Goal: Use online tool/utility: Utilize a website feature to perform a specific function

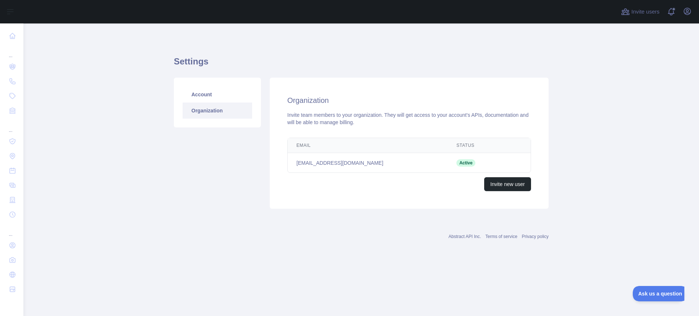
click at [222, 97] on link "Account" at bounding box center [218, 94] width 70 height 16
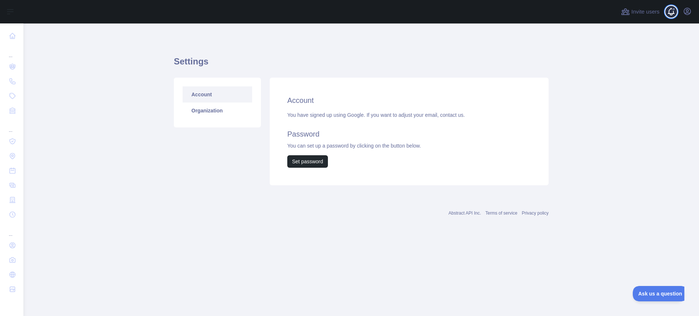
click at [670, 14] on span at bounding box center [674, 11] width 15 height 23
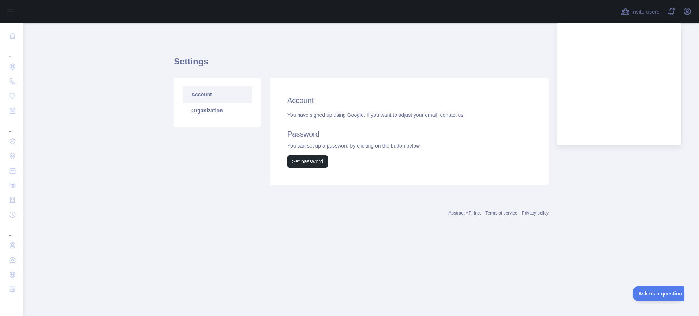
click at [204, 51] on div "Settings Account Organization Account You have signed up using Google. If you w…" at bounding box center [361, 118] width 375 height 154
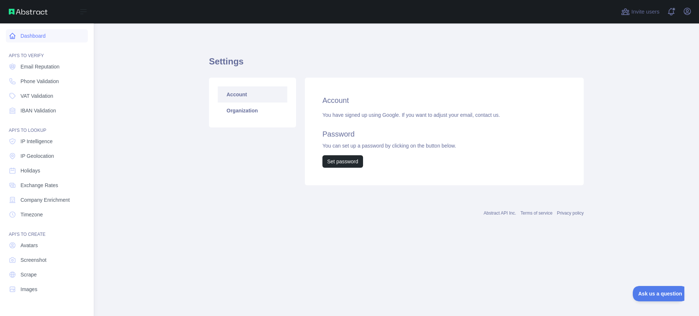
click at [15, 38] on icon at bounding box center [12, 35] width 5 height 5
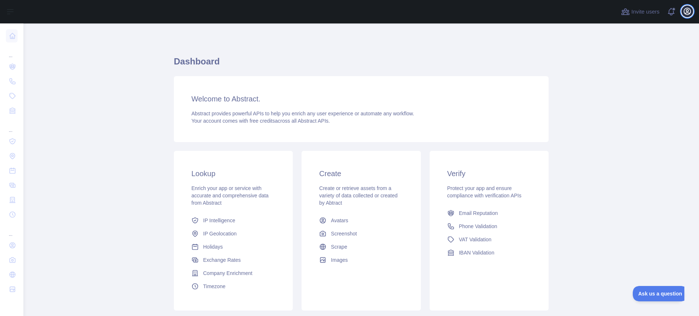
click at [684, 8] on icon "button" at bounding box center [687, 11] width 9 height 9
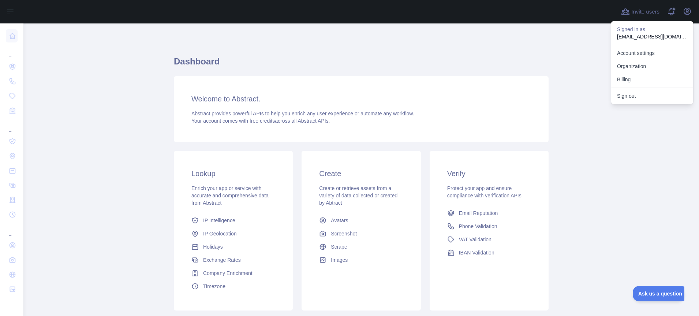
click at [214, 100] on h3 "Welcome to Abstract." at bounding box center [361, 99] width 340 height 10
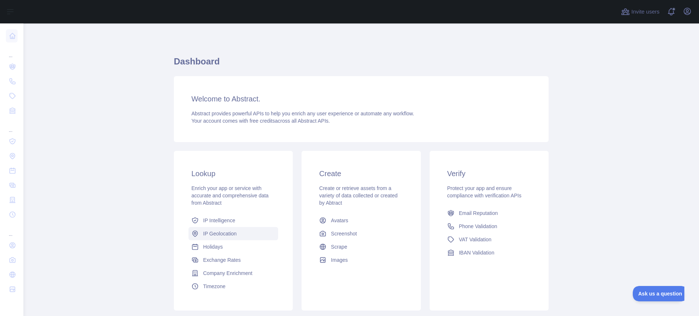
click at [218, 236] on span "IP Geolocation" at bounding box center [220, 233] width 34 height 7
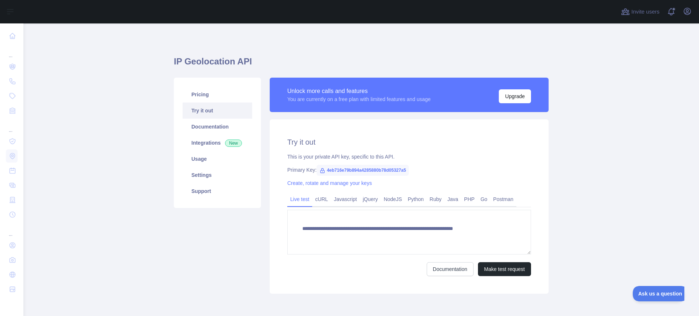
type textarea "**********"
click at [208, 141] on link "Integrations New" at bounding box center [218, 143] width 70 height 16
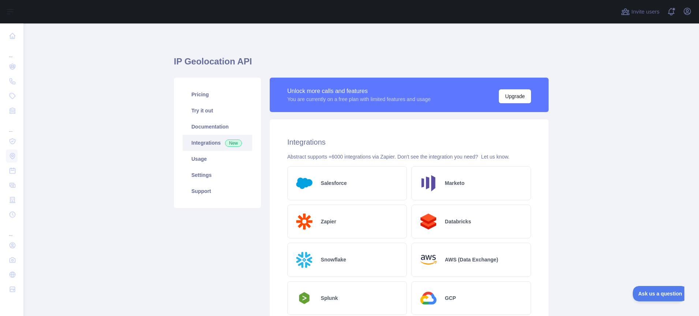
scroll to position [208, 0]
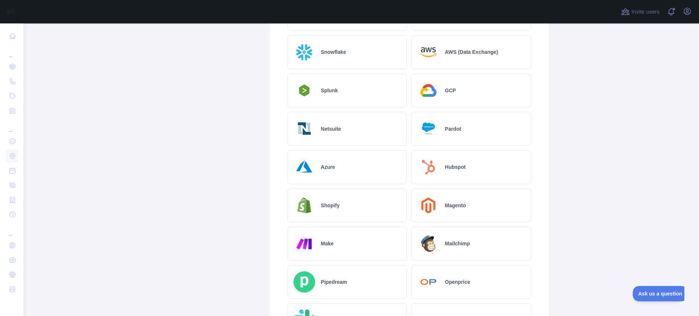
drag, startPoint x: 388, startPoint y: 226, endPoint x: 218, endPoint y: 117, distance: 202.2
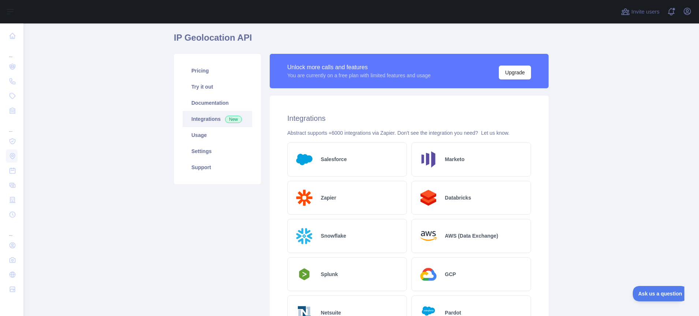
scroll to position [0, 0]
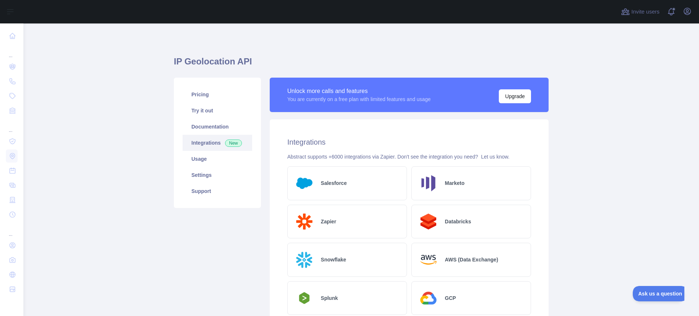
click at [368, 249] on div "Snowflake" at bounding box center [347, 260] width 120 height 34
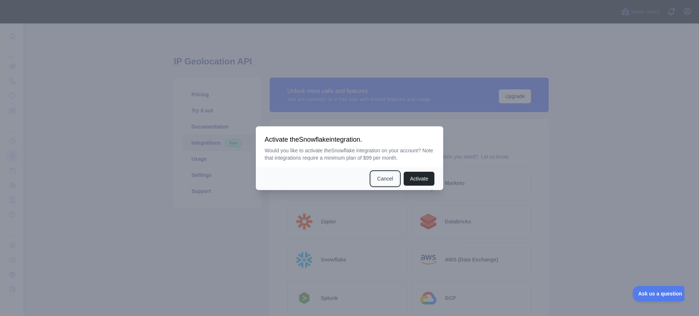
click at [386, 180] on button "Cancel" at bounding box center [385, 179] width 29 height 14
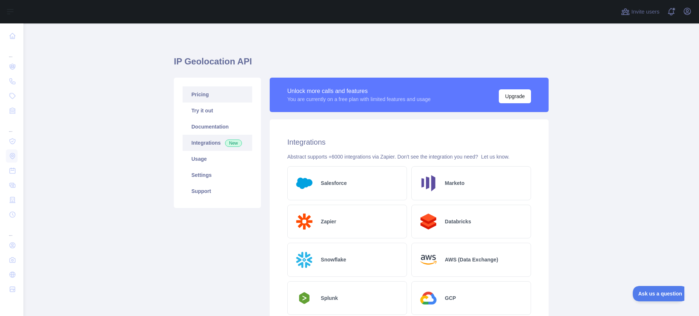
click at [209, 102] on link "Pricing" at bounding box center [218, 94] width 70 height 16
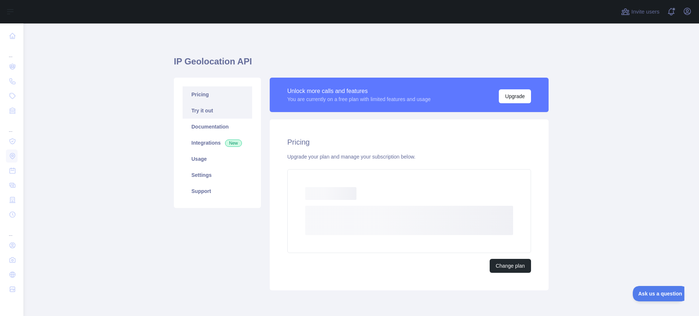
click at [216, 110] on link "Try it out" at bounding box center [218, 110] width 70 height 16
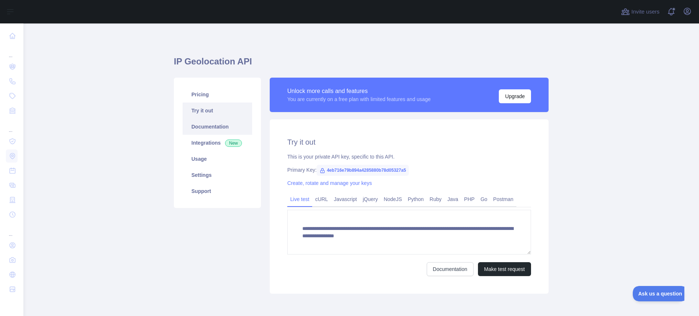
click at [216, 125] on link "Documentation" at bounding box center [218, 127] width 70 height 16
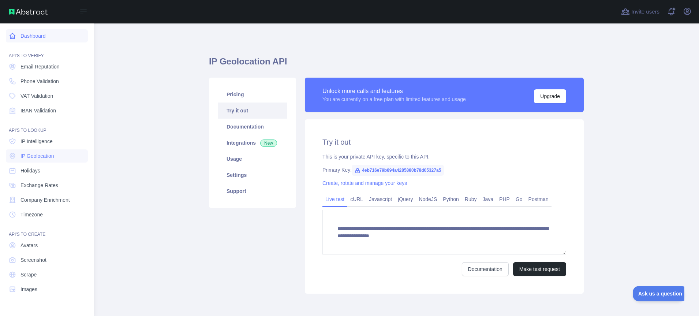
click at [28, 35] on link "Dashboard" at bounding box center [47, 35] width 82 height 13
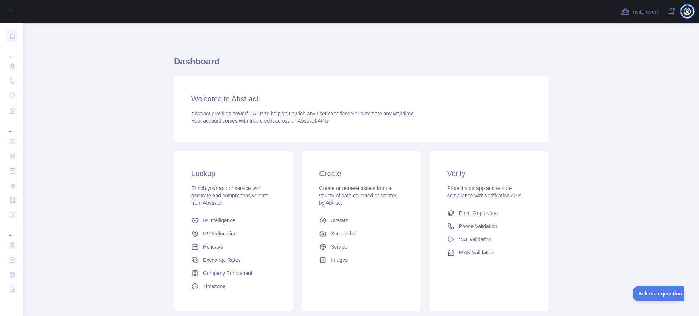
click at [688, 8] on icon "button" at bounding box center [687, 11] width 7 height 7
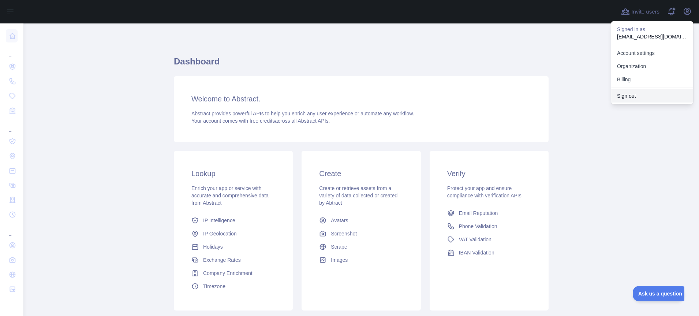
click at [640, 95] on button "Sign out" at bounding box center [652, 95] width 82 height 13
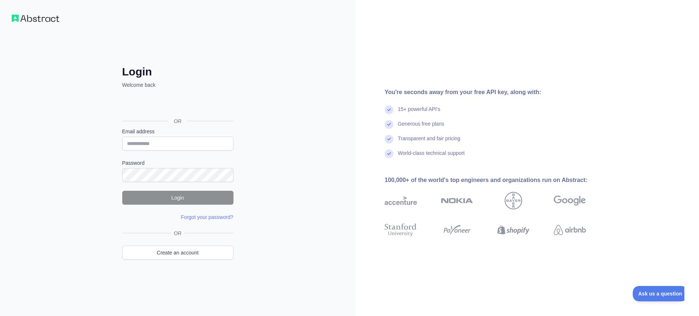
click at [186, 101] on div "Sign in with Google. Opens in new tab" at bounding box center [177, 105] width 110 height 16
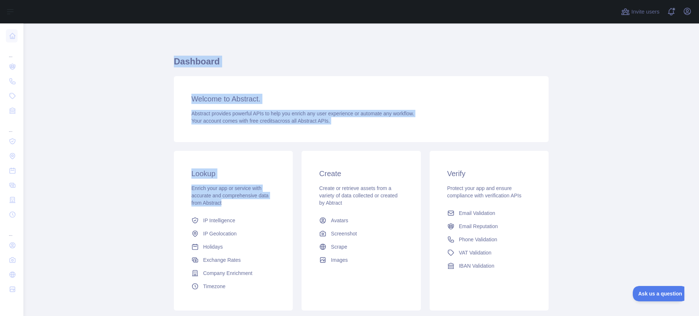
drag, startPoint x: 397, startPoint y: 213, endPoint x: 160, endPoint y: 54, distance: 285.3
click at [302, 151] on div "Create Create or retrieve assets from a variety of data collected or created by…" at bounding box center [361, 231] width 119 height 160
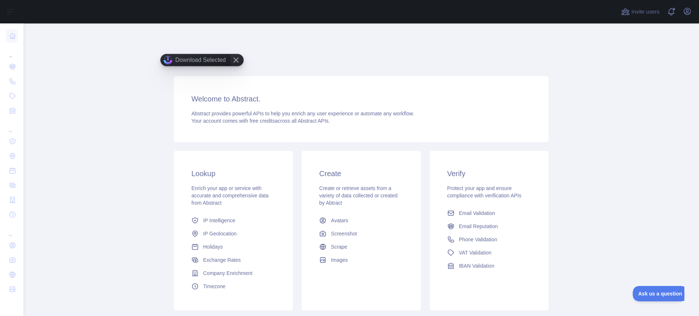
click at [60, 120] on main "Dashboard Welcome to Abstract. Abstract provides powerful APIs to help you enri…" at bounding box center [361, 169] width 676 height 292
click at [87, 100] on main "Dashboard Welcome to Abstract. Abstract provides powerful APIs to help you enri…" at bounding box center [361, 169] width 676 height 292
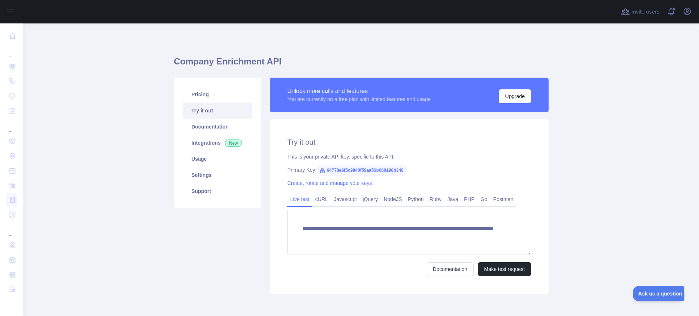
click at [357, 169] on span "94778e6f5c9840f59aa56b060198b348" at bounding box center [362, 170] width 90 height 11
copy span "94778e6f5c9840f59aa56b060198b348"
click at [487, 268] on button "Make test request" at bounding box center [504, 269] width 53 height 14
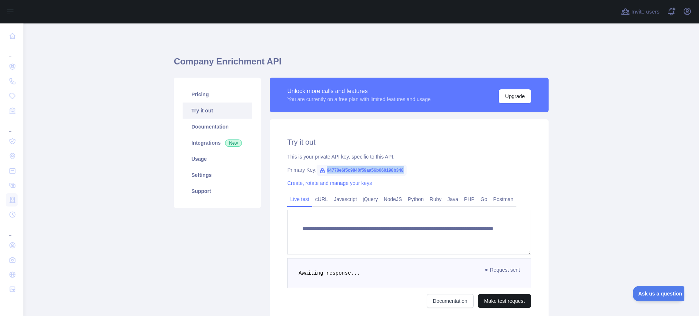
click at [487, 269] on circle at bounding box center [486, 270] width 2 height 2
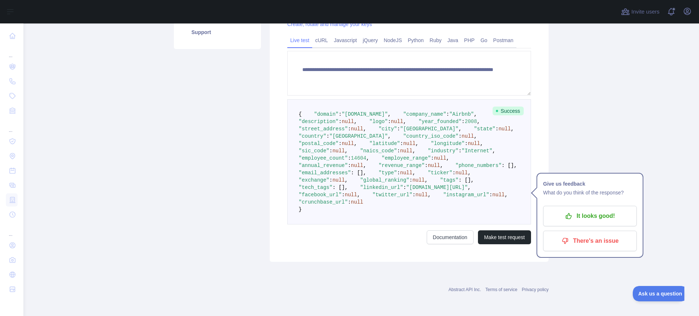
scroll to position [179, 0]
click at [572, 206] on button "It looks good!" at bounding box center [590, 216] width 94 height 20
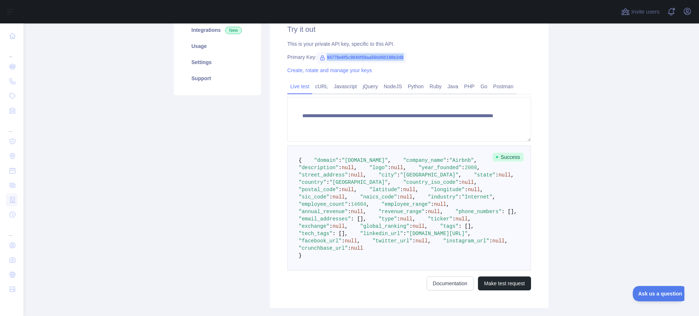
scroll to position [91, 0]
